Goal: Information Seeking & Learning: Learn about a topic

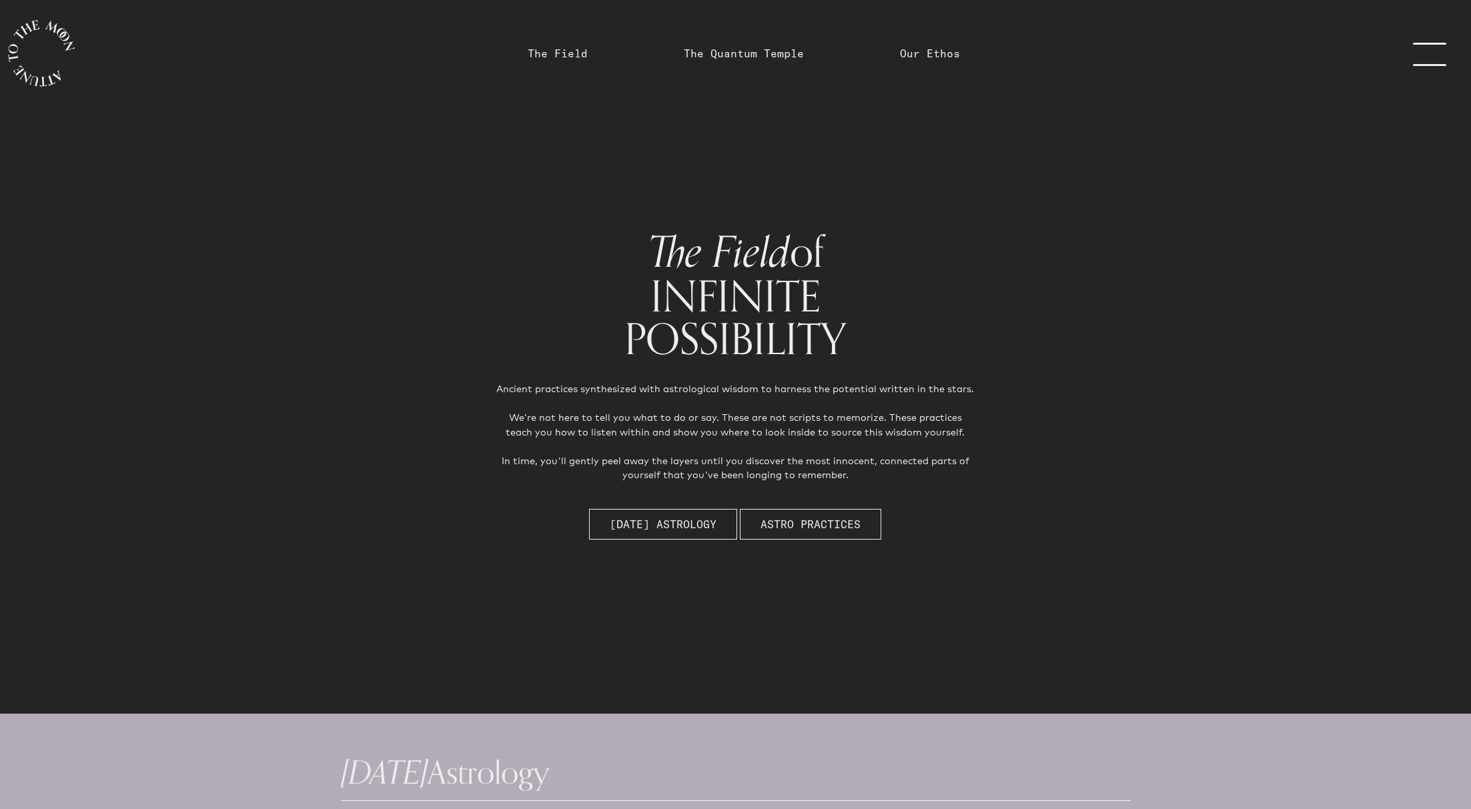
click at [673, 520] on span "[DATE] Astrology" at bounding box center [663, 524] width 107 height 16
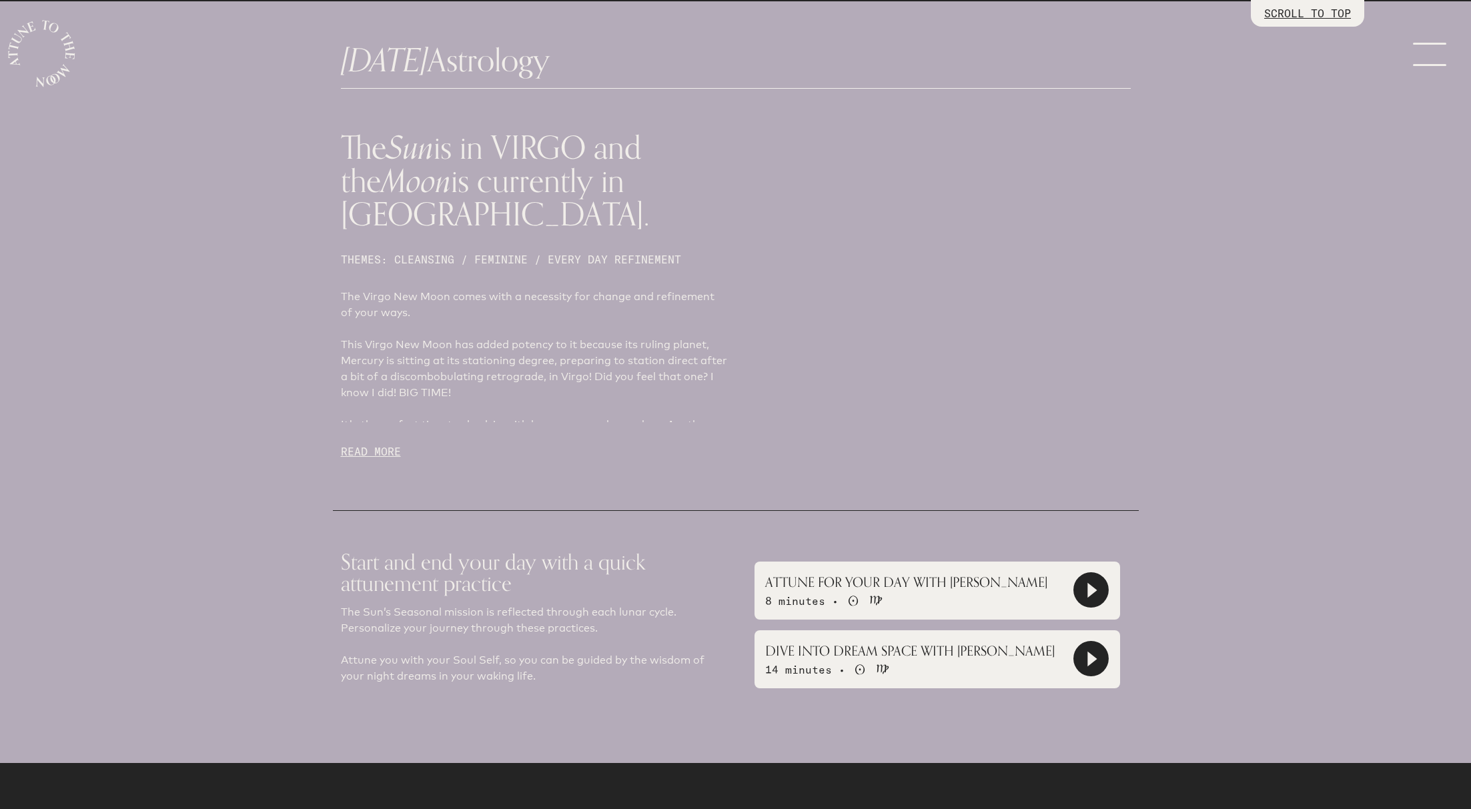
scroll to position [714, 0]
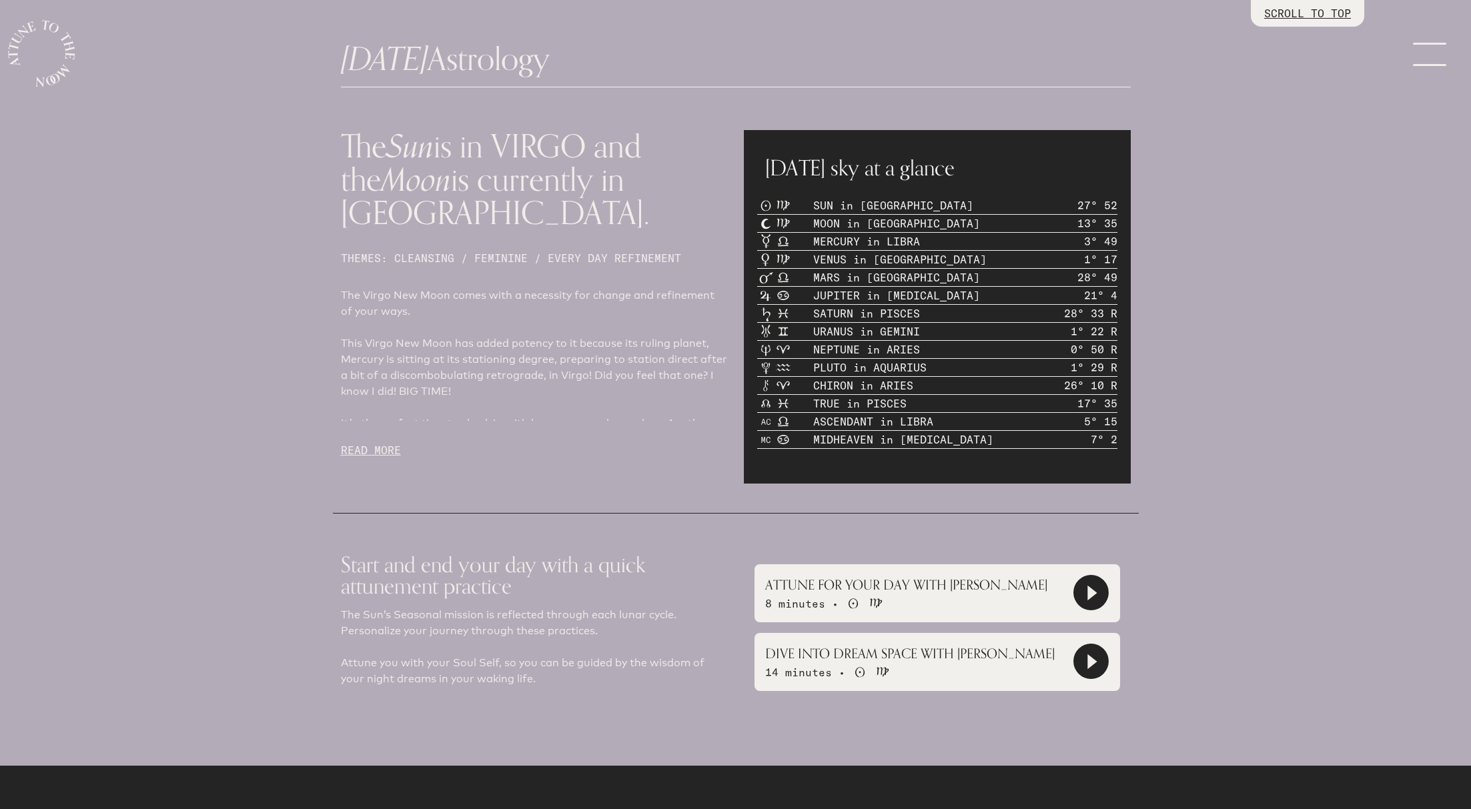
click at [374, 442] on p "READ MORE" at bounding box center [534, 450] width 387 height 16
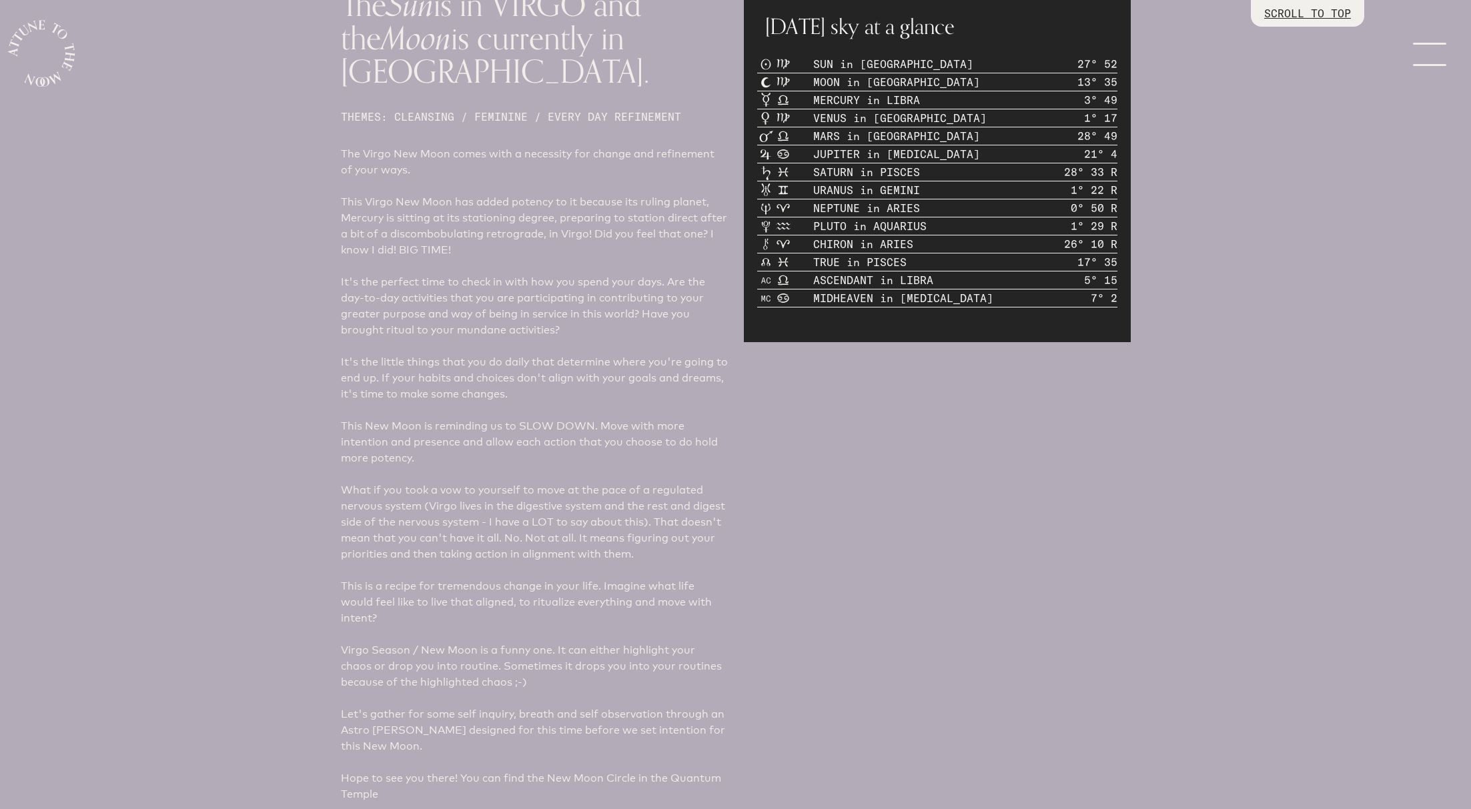
scroll to position [857, 0]
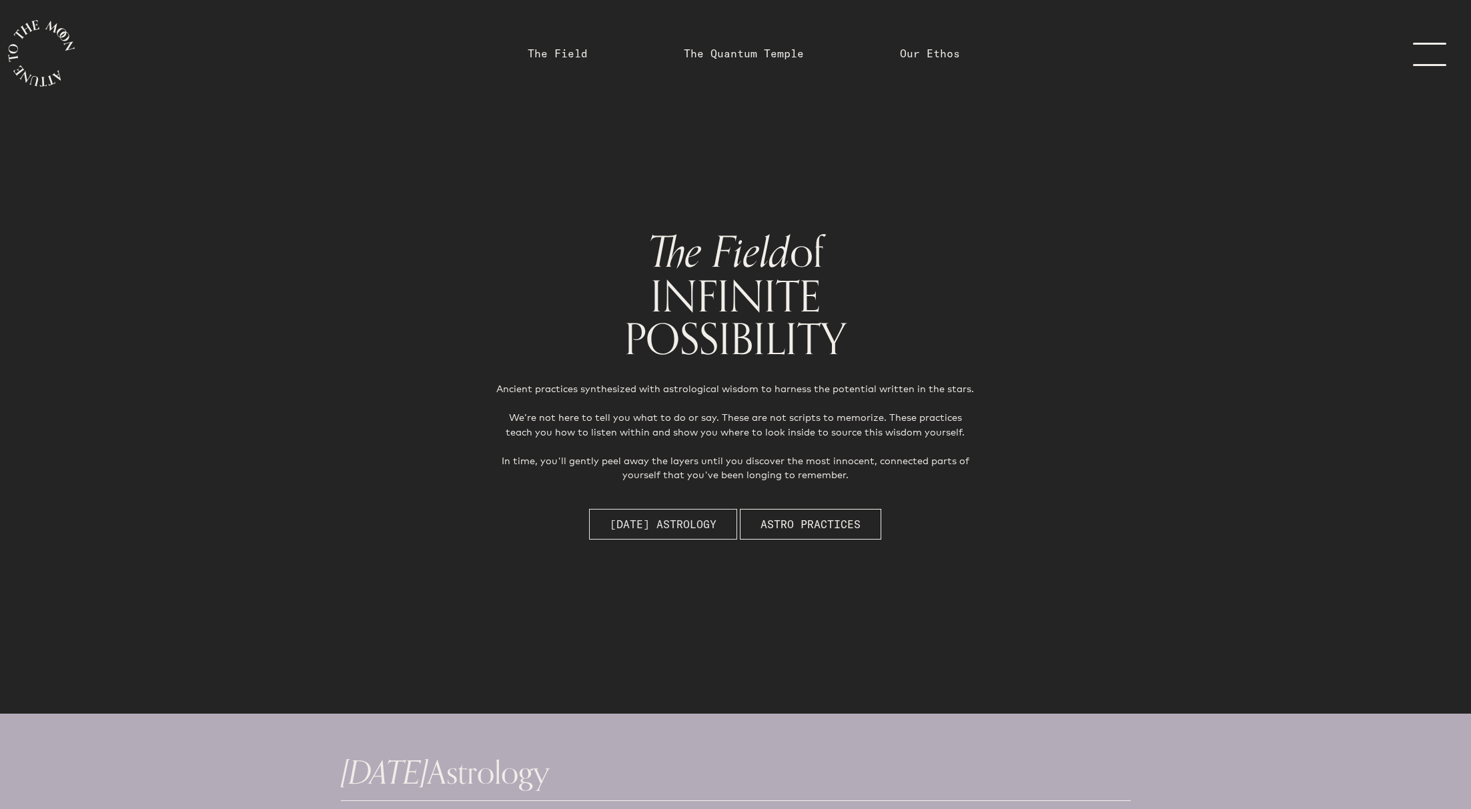
click at [641, 516] on button "[DATE] Astrology" at bounding box center [663, 524] width 148 height 31
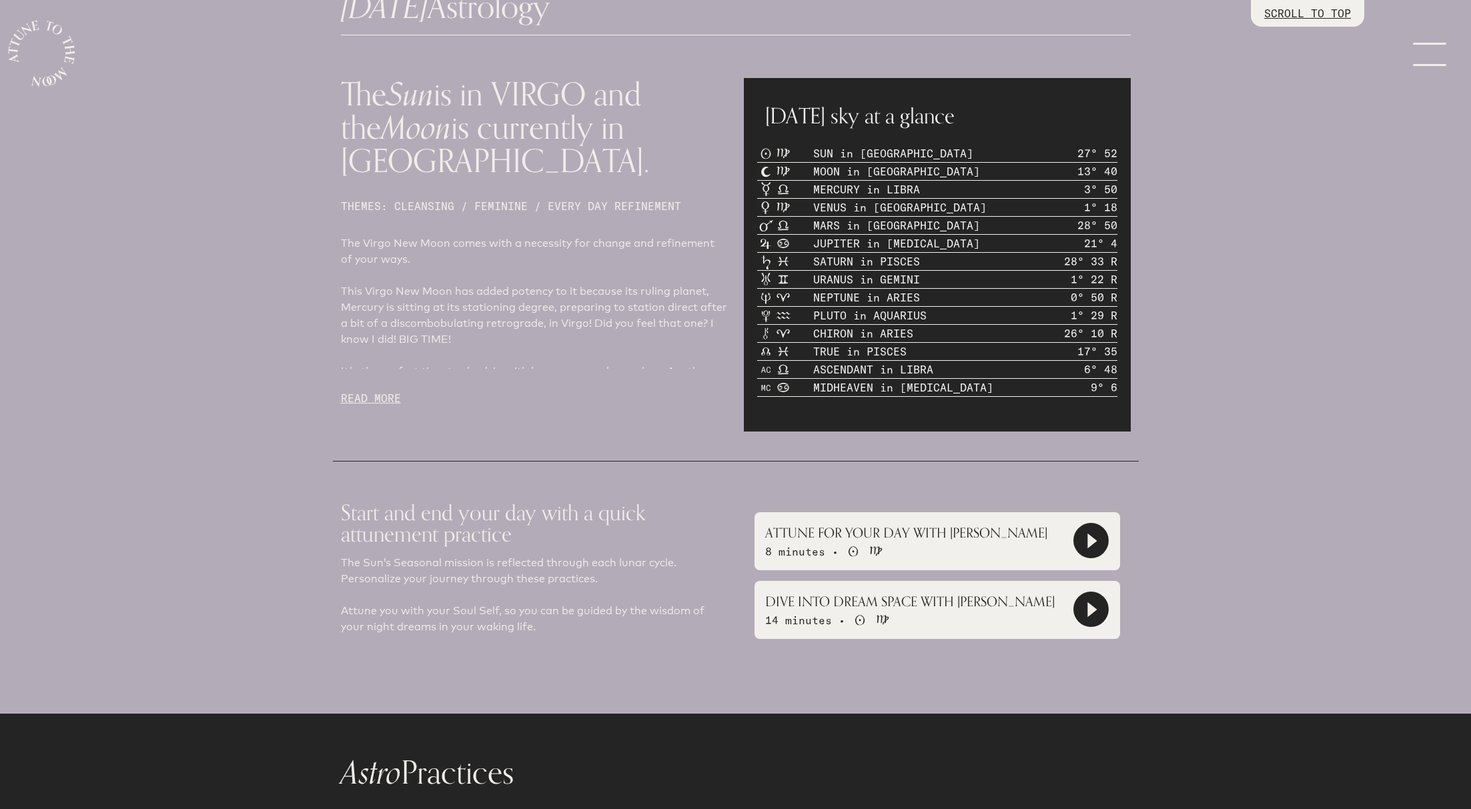
scroll to position [769, 0]
